Goal: Check status: Check status

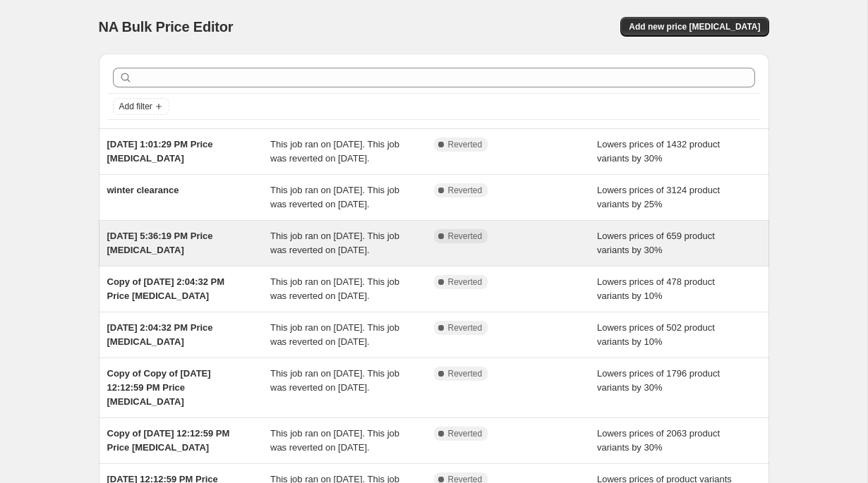
click at [491, 255] on div "[DATE] 5:36:19 PM Price [MEDICAL_DATA] This job ran on [DATE]. This job was rev…" at bounding box center [434, 243] width 670 height 45
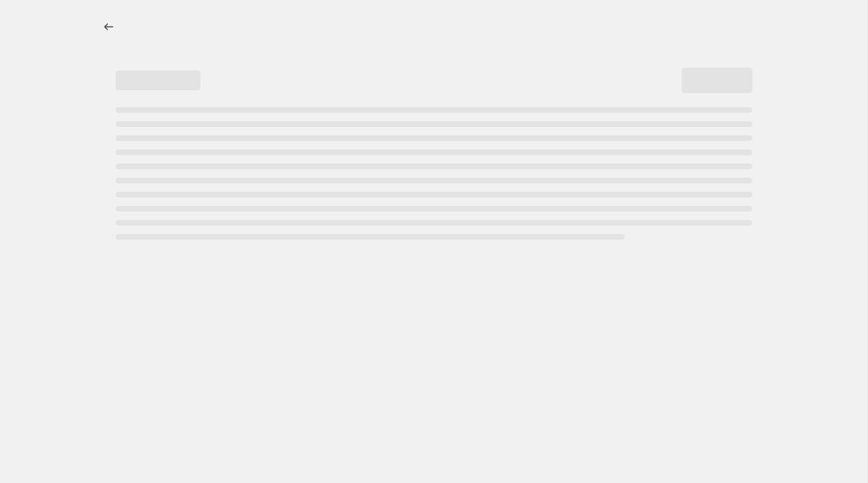
click at [94, 24] on div at bounding box center [434, 122] width 704 height 245
click at [107, 25] on icon "Price change jobs" at bounding box center [109, 27] width 14 height 14
